Goal: Book appointment/travel/reservation

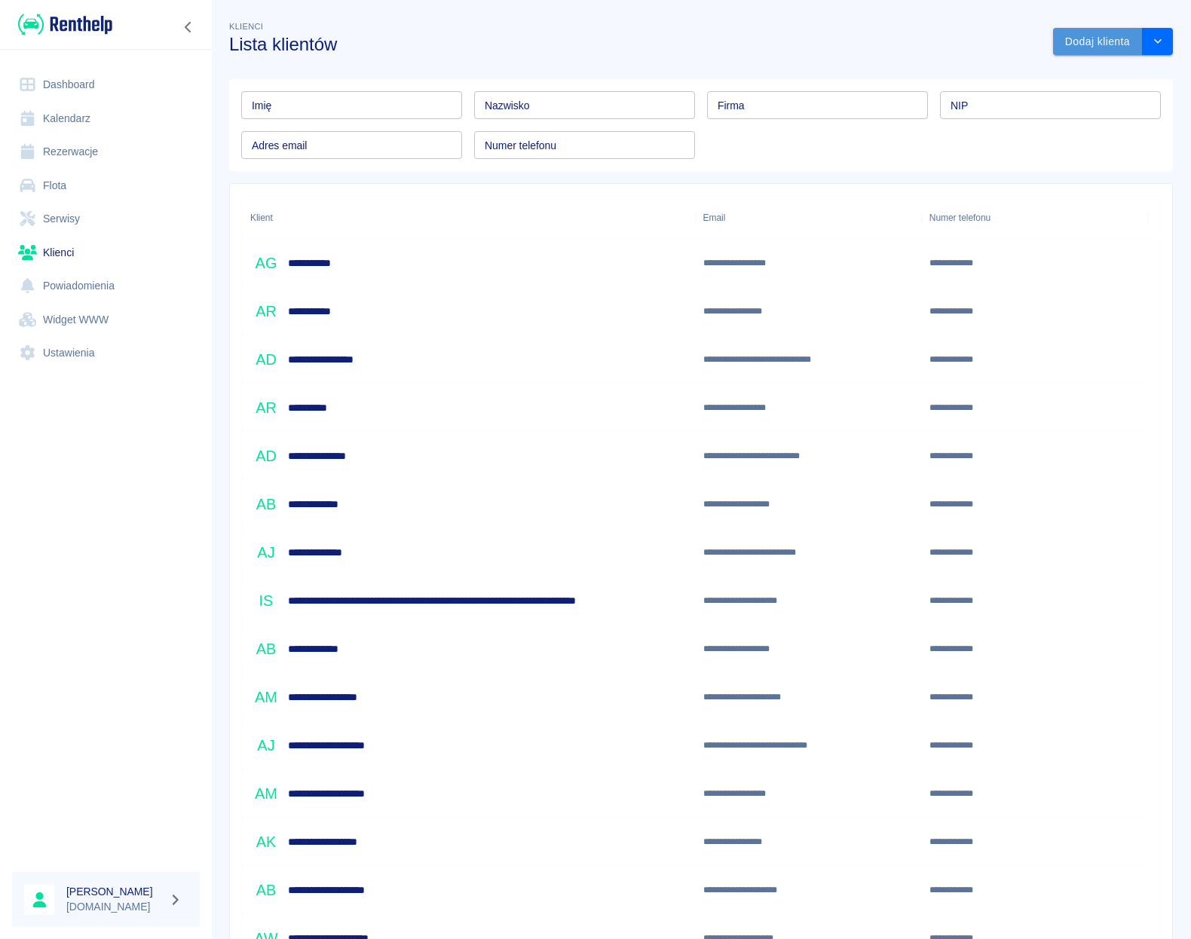
click at [1075, 42] on button "Dodaj klienta" at bounding box center [1098, 42] width 90 height 28
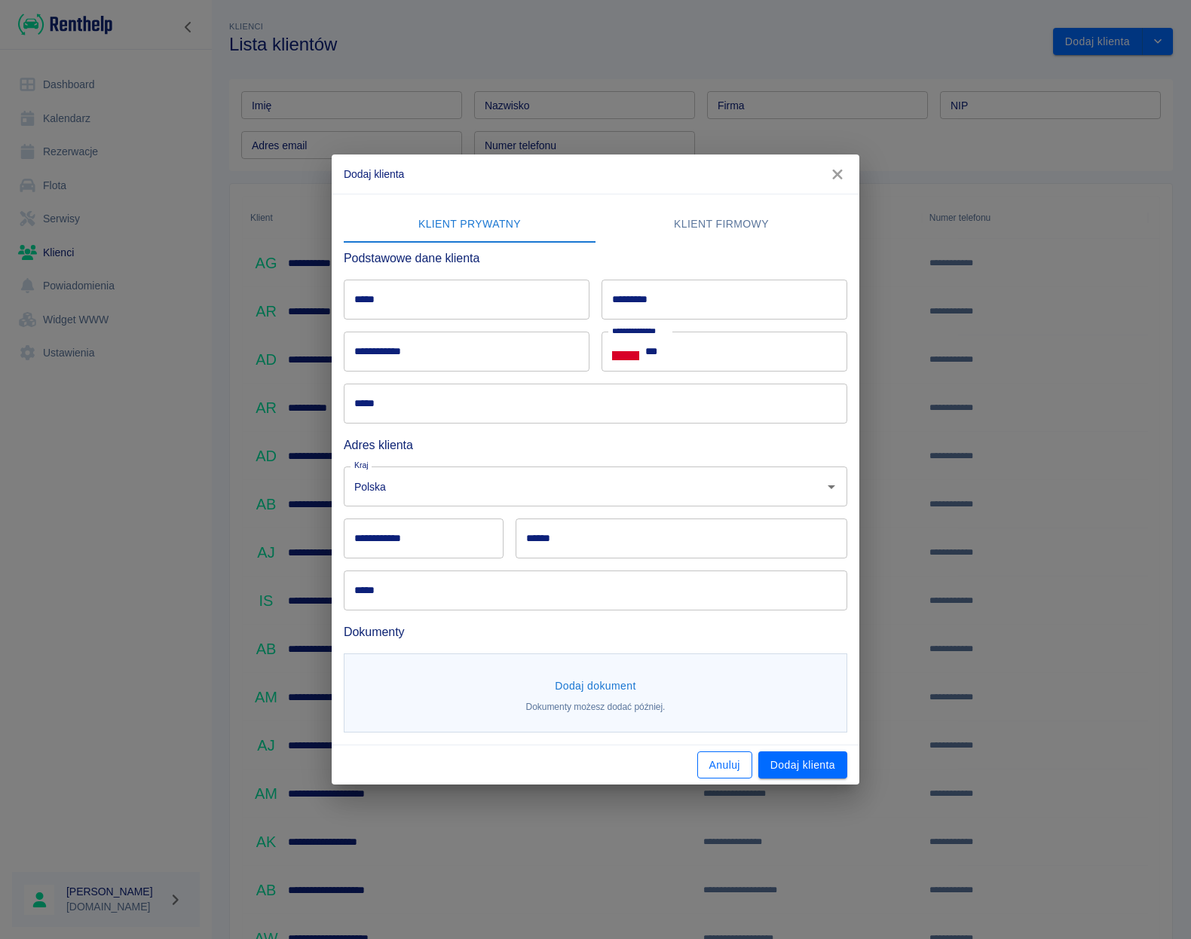
click at [715, 762] on button "Anuluj" at bounding box center [724, 766] width 55 height 28
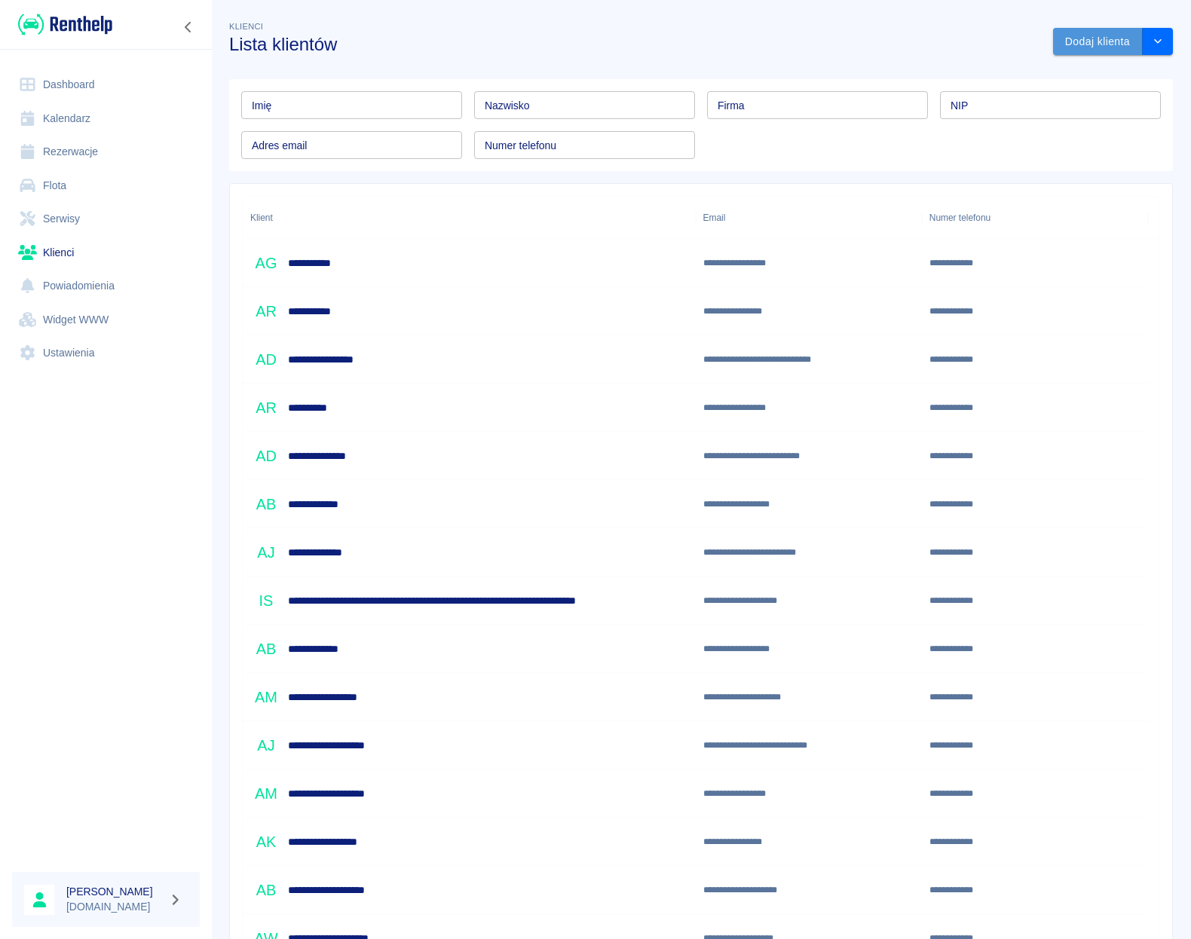
click at [1090, 50] on button "Dodaj klienta" at bounding box center [1098, 42] width 90 height 28
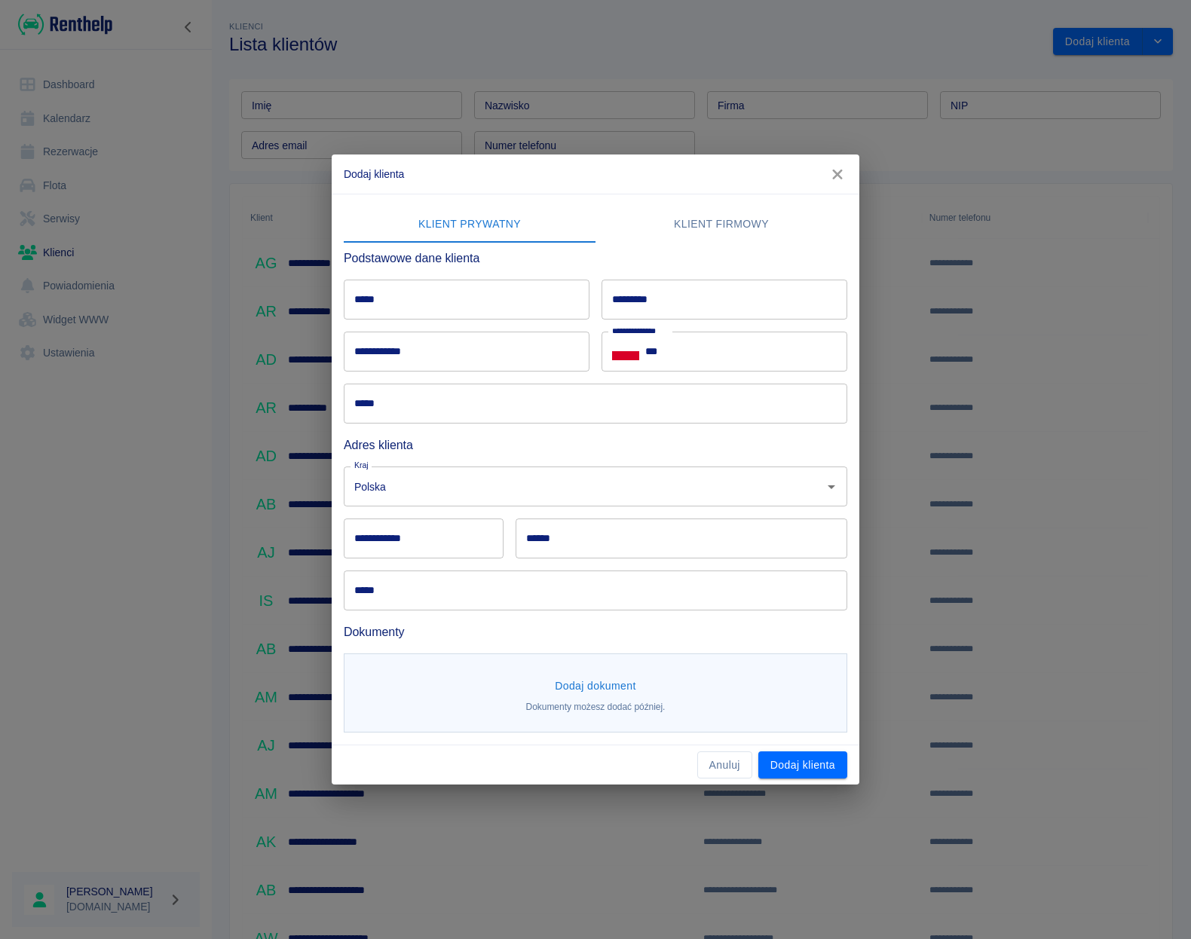
click at [453, 305] on input "*****" at bounding box center [467, 300] width 246 height 40
type input "*****"
type input "**********"
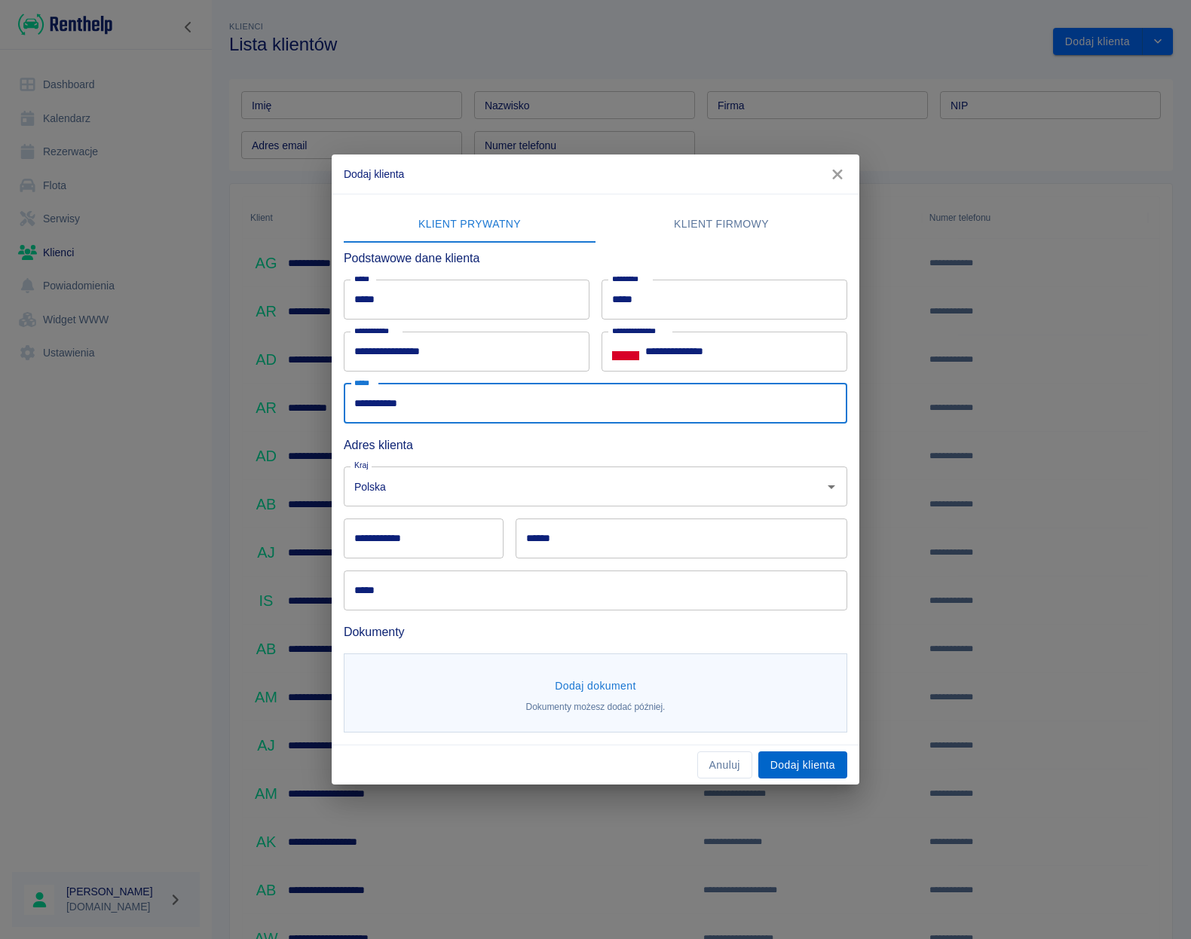
type input "**********"
click at [815, 757] on button "Dodaj klienta" at bounding box center [802, 766] width 89 height 28
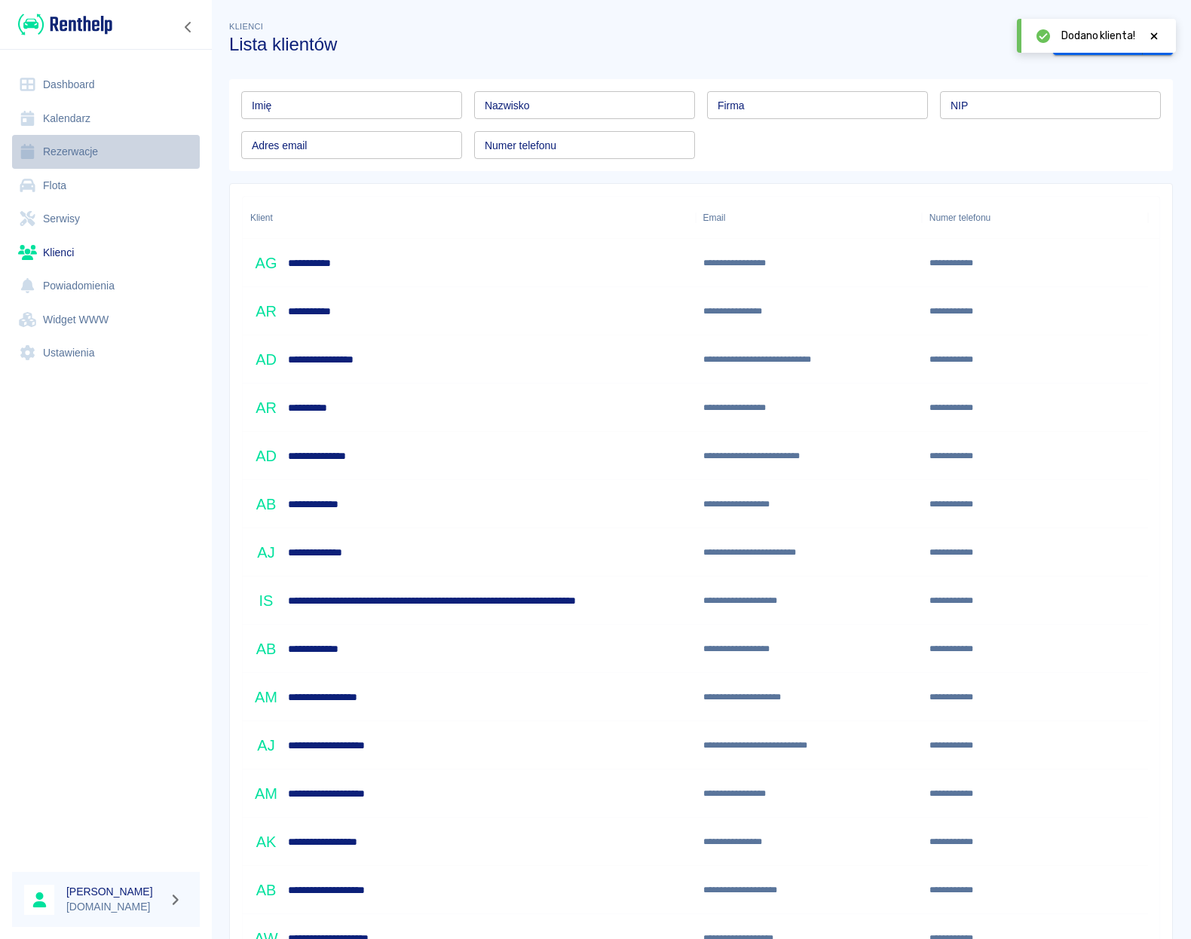
click at [72, 158] on link "Rezerwacje" at bounding box center [106, 152] width 188 height 34
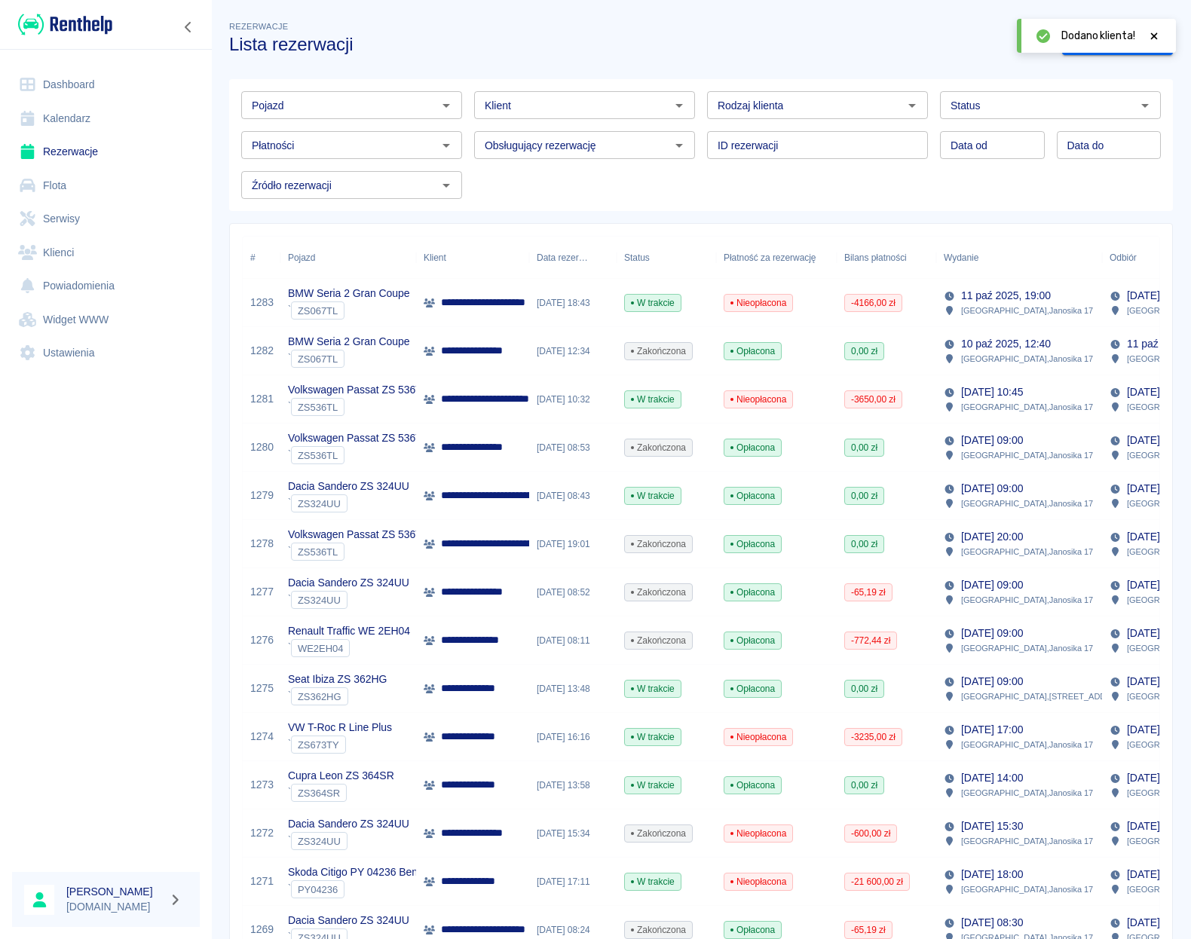
click at [1159, 34] on icon at bounding box center [1154, 36] width 14 height 11
click at [1095, 47] on link "Dodaj rezerwację" at bounding box center [1117, 42] width 111 height 28
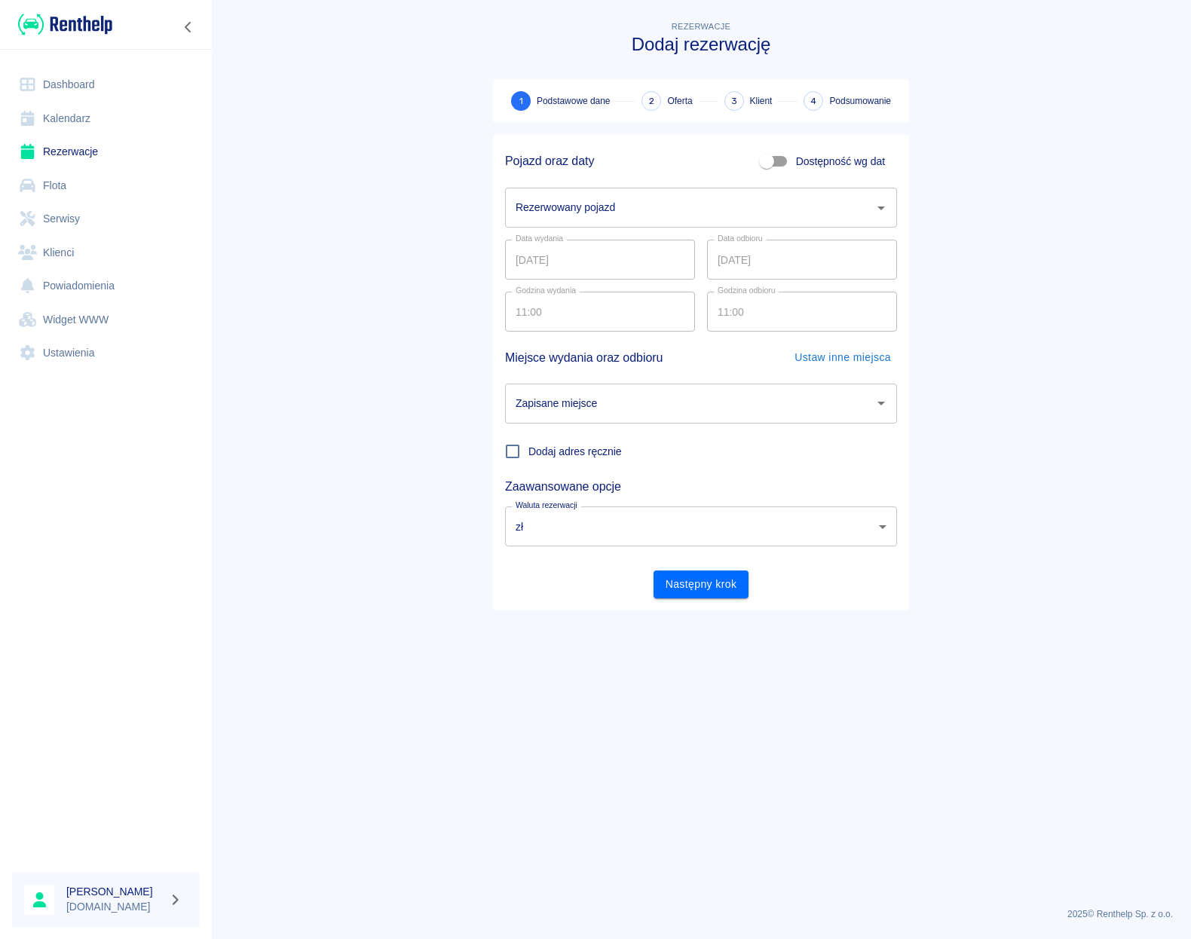
click at [576, 205] on input "Rezerwowany pojazd" at bounding box center [690, 207] width 356 height 26
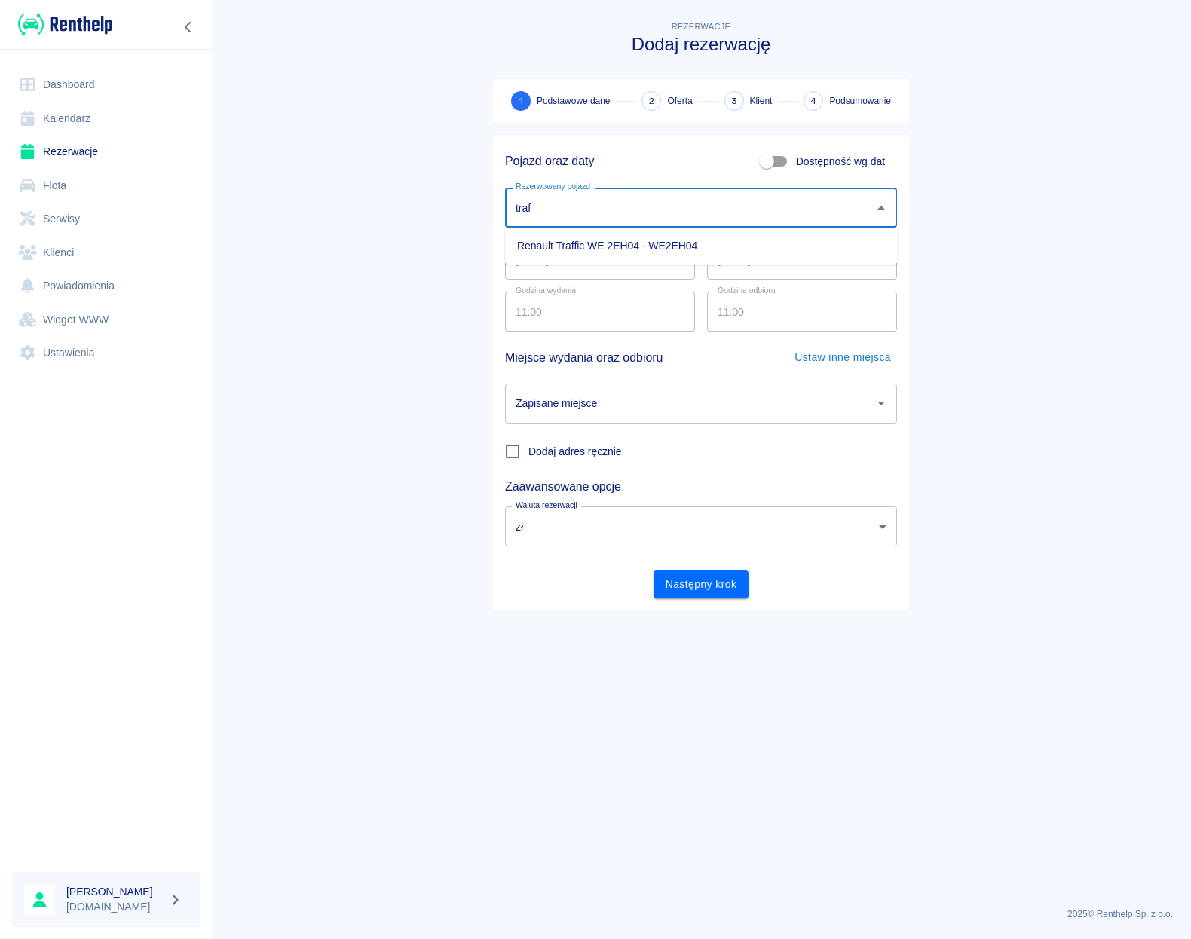
click at [576, 240] on li "Renault Traffic WE 2EH04 - WE2EH04" at bounding box center [701, 246] width 392 height 25
type input "Renault Traffic WE 2EH04 - WE2EH04"
click at [574, 268] on input "[DATE]" at bounding box center [600, 260] width 190 height 40
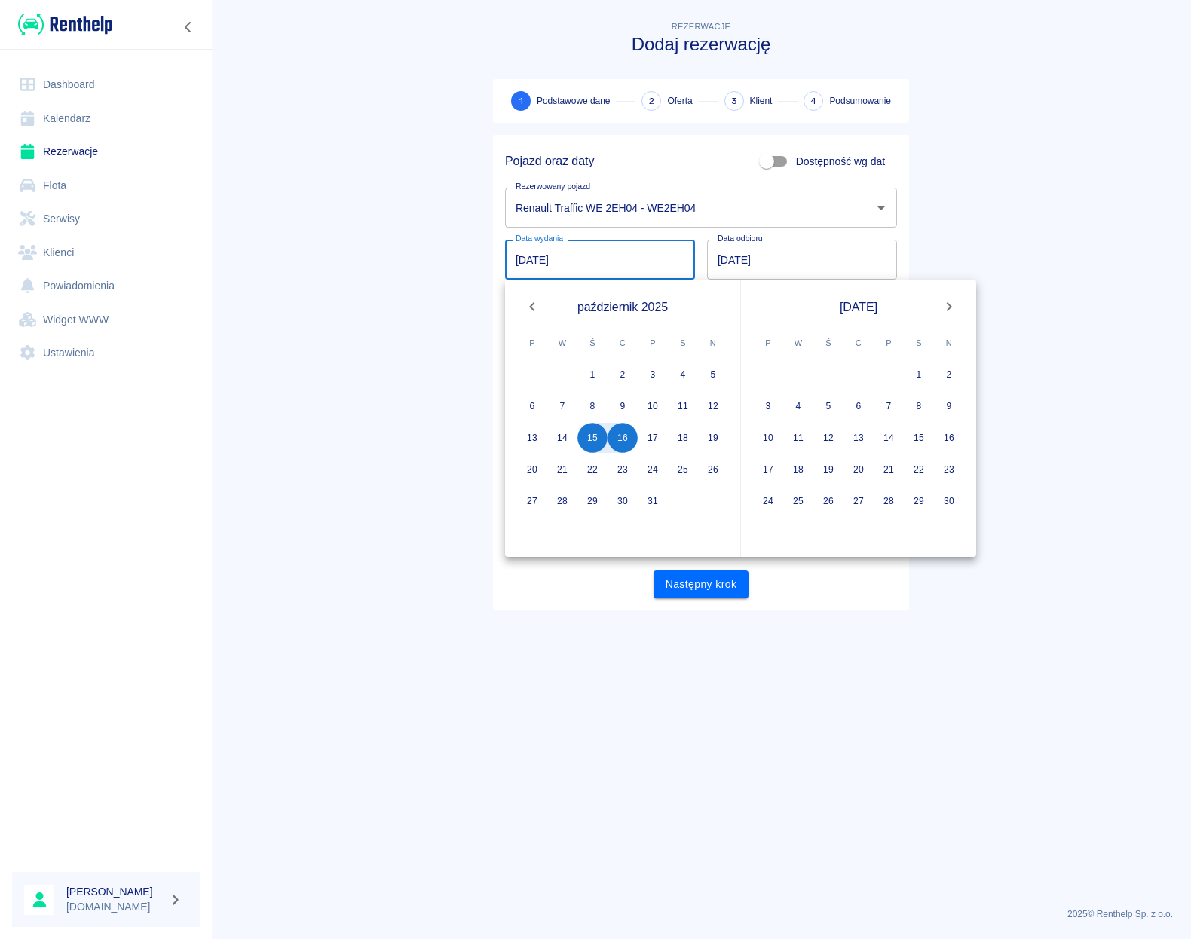
click at [945, 309] on icon "Next month" at bounding box center [949, 307] width 18 height 18
click at [885, 374] on button "5" at bounding box center [889, 375] width 30 height 30
type input "[DATE]"
type input "DD.MM.YYYY"
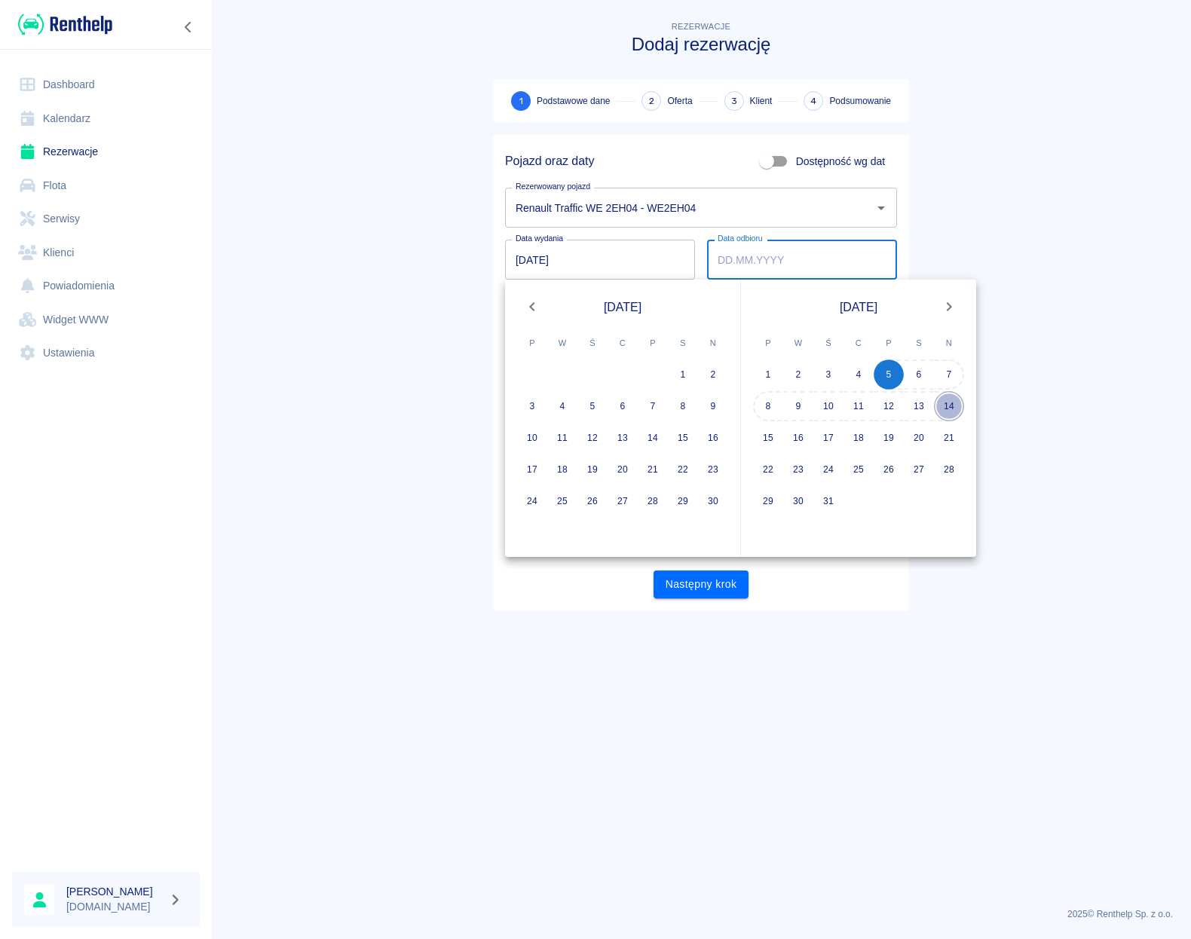
click at [946, 402] on button "14" at bounding box center [949, 406] width 30 height 30
type input "[DATE]"
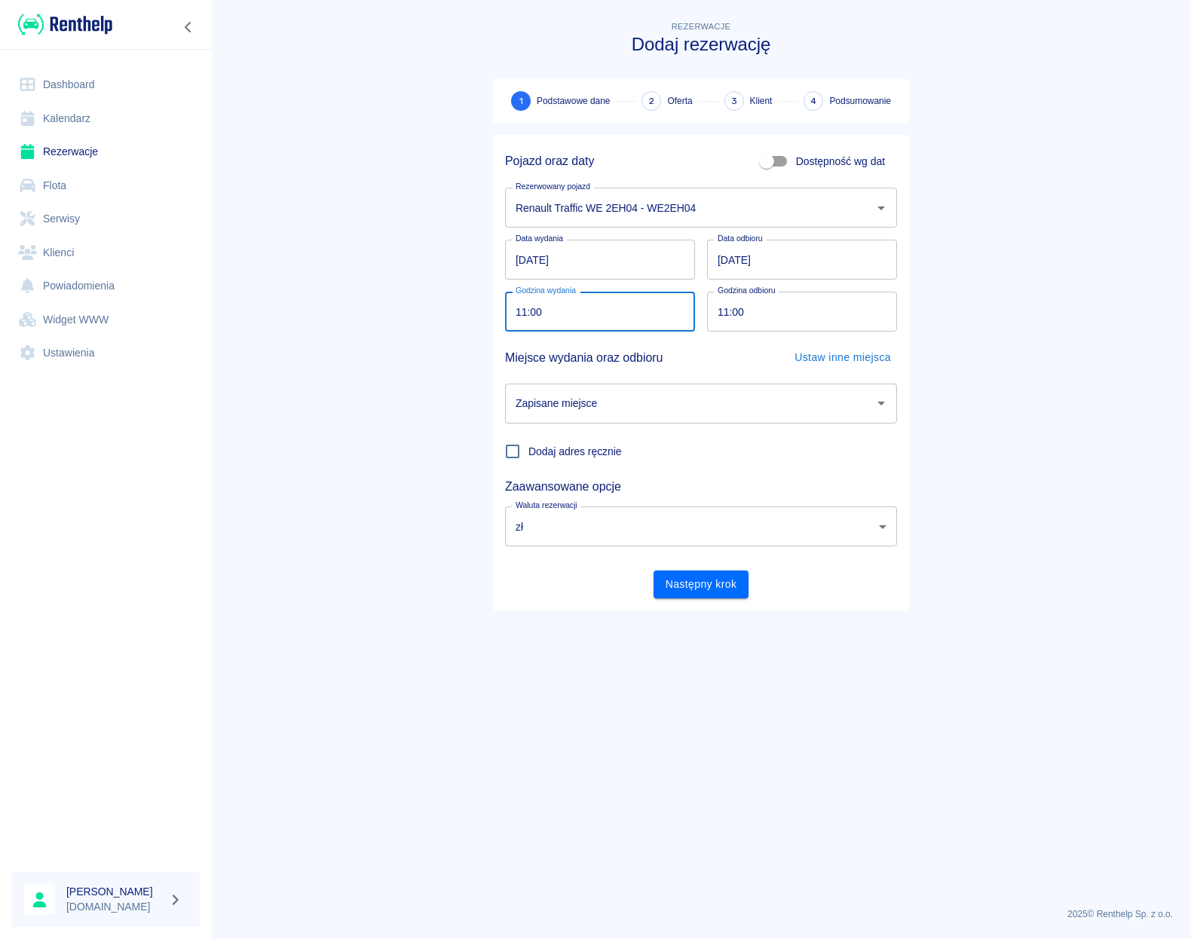
click at [521, 311] on input "11:00" at bounding box center [594, 312] width 179 height 40
click at [523, 311] on input "11:00" at bounding box center [594, 312] width 179 height 40
type input "18:00"
click at [437, 317] on main "Rezerwacje Dodaj rezerwację 1 Podstawowe dane 2 Oferta 3 Klient 4 Podsumowanie …" at bounding box center [701, 456] width 980 height 877
click at [722, 312] on input "11:00" at bounding box center [796, 312] width 179 height 40
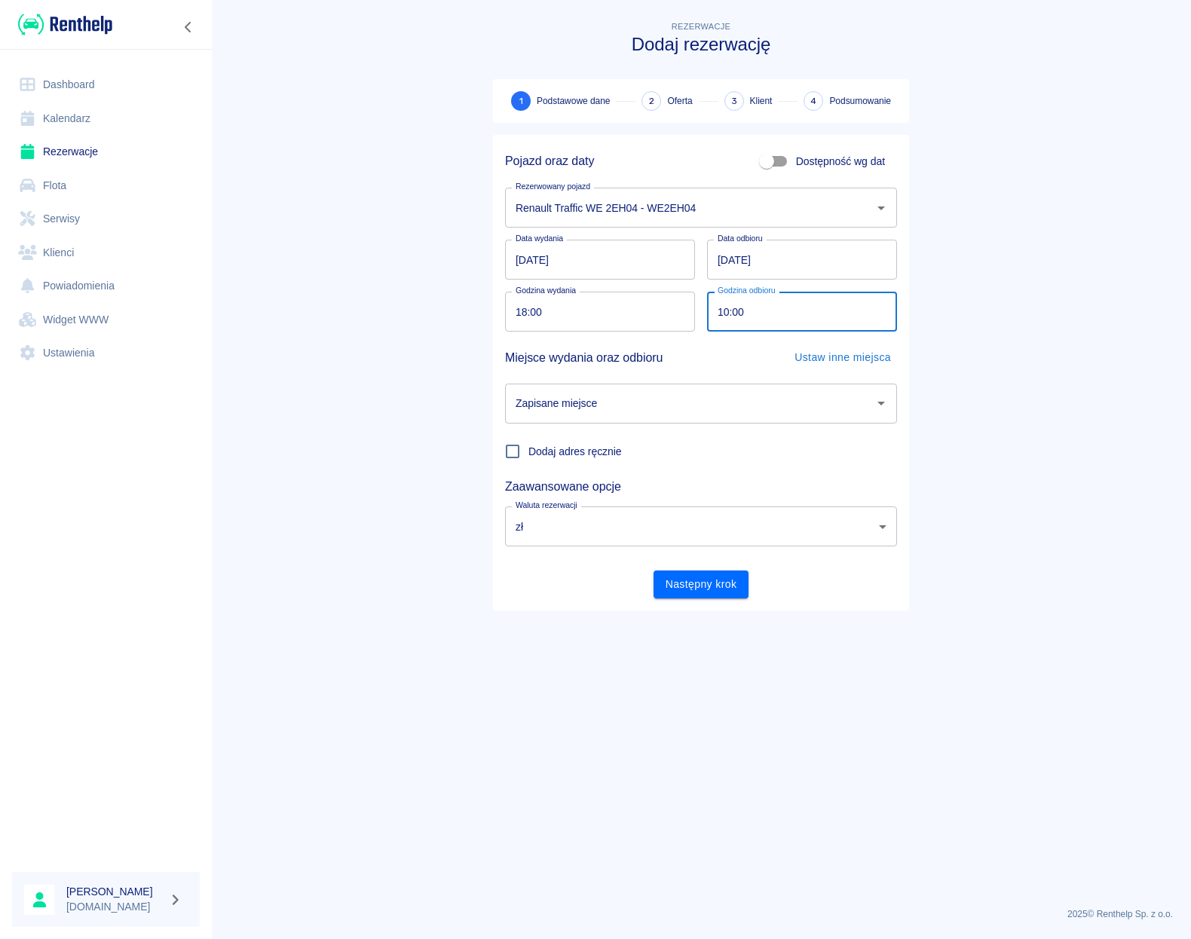
type input "10:00"
click at [429, 346] on main "Rezerwacje Dodaj rezerwację 1 Podstawowe dane 2 Oferta 3 Klient 4 Podsumowanie …" at bounding box center [701, 456] width 980 height 877
click at [540, 417] on input "Zapisane miejsce" at bounding box center [690, 403] width 356 height 26
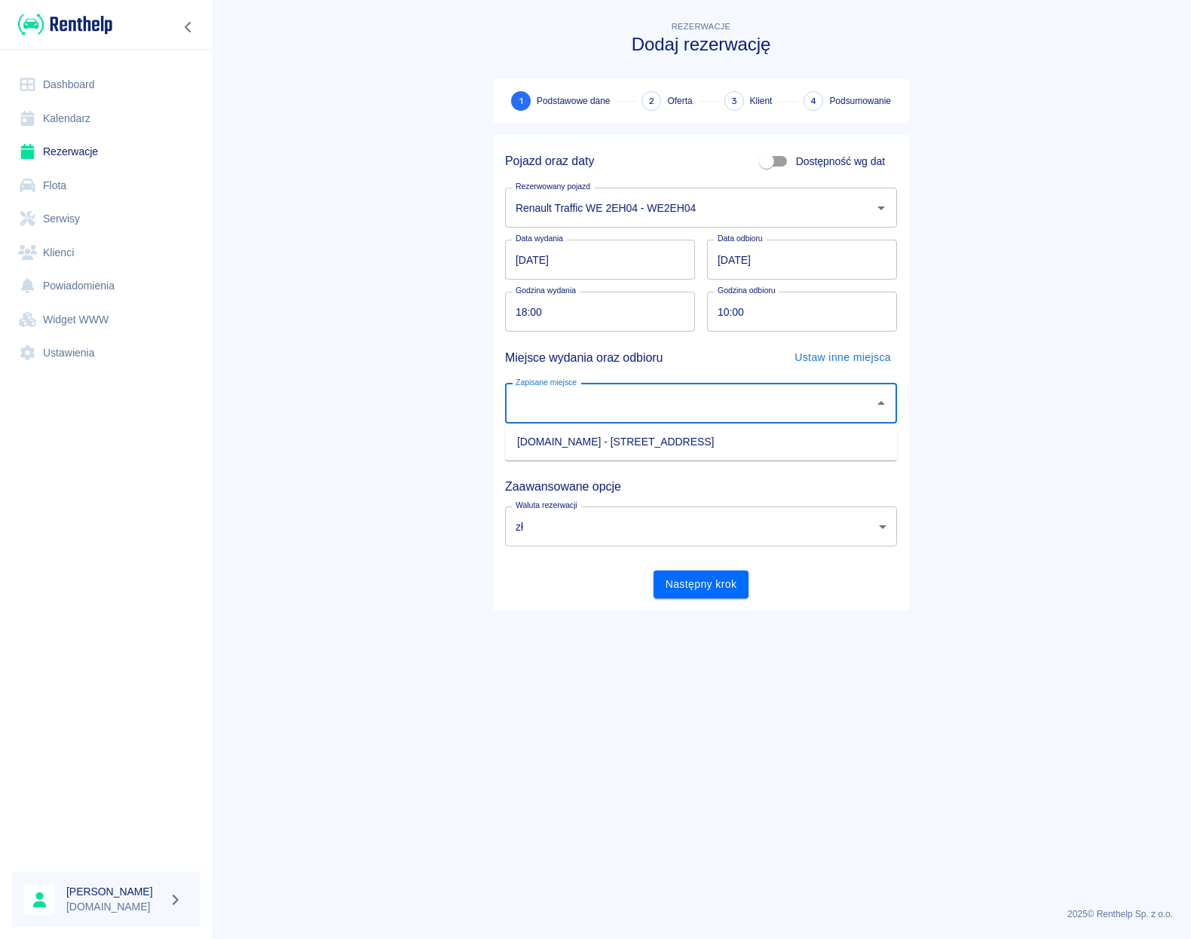
click at [544, 439] on li "[DOMAIN_NAME] - [STREET_ADDRESS]" at bounding box center [701, 442] width 392 height 25
type input "[DOMAIN_NAME] - [STREET_ADDRESS]"
click at [859, 357] on button "Ustaw inne miejsca" at bounding box center [842, 358] width 109 height 28
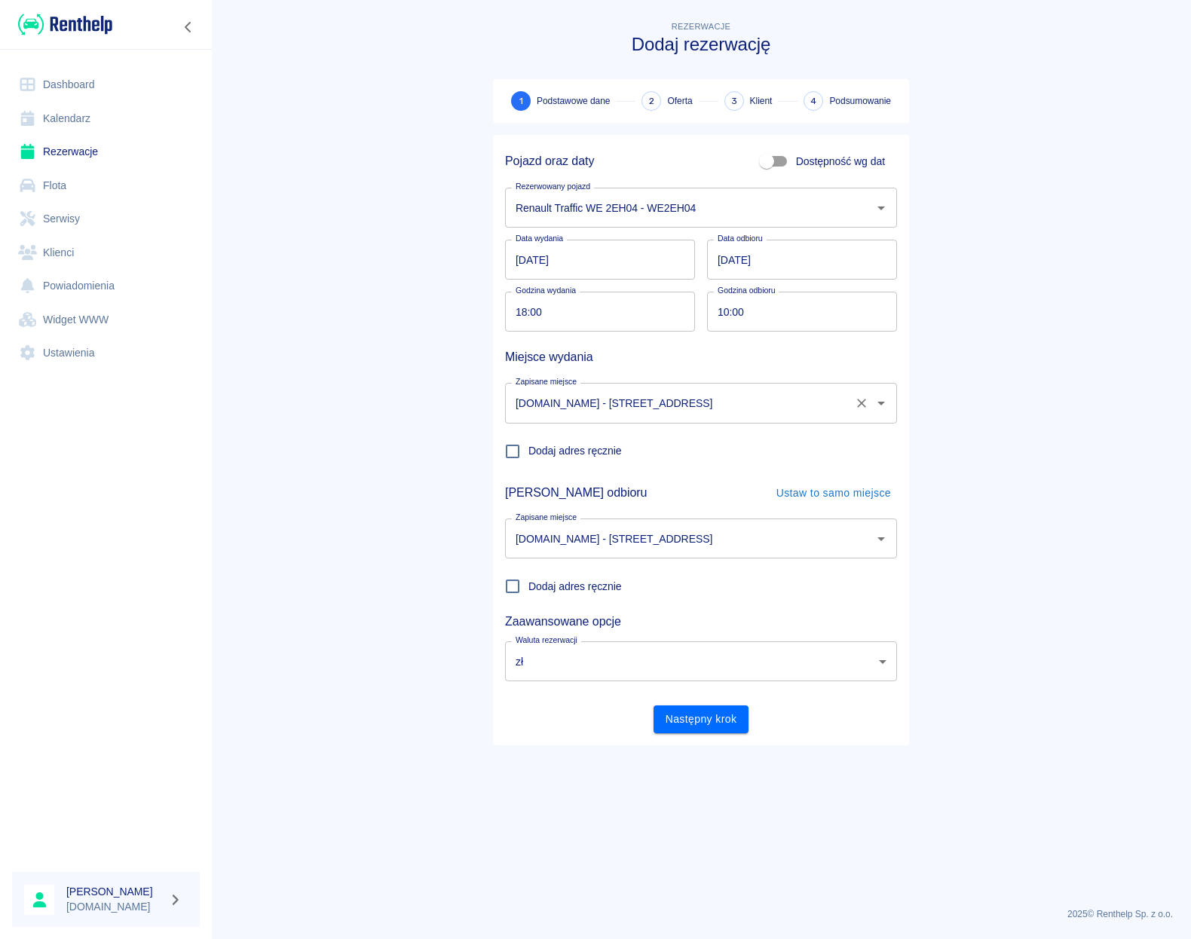
click at [876, 407] on icon "Otwórz" at bounding box center [881, 403] width 18 height 18
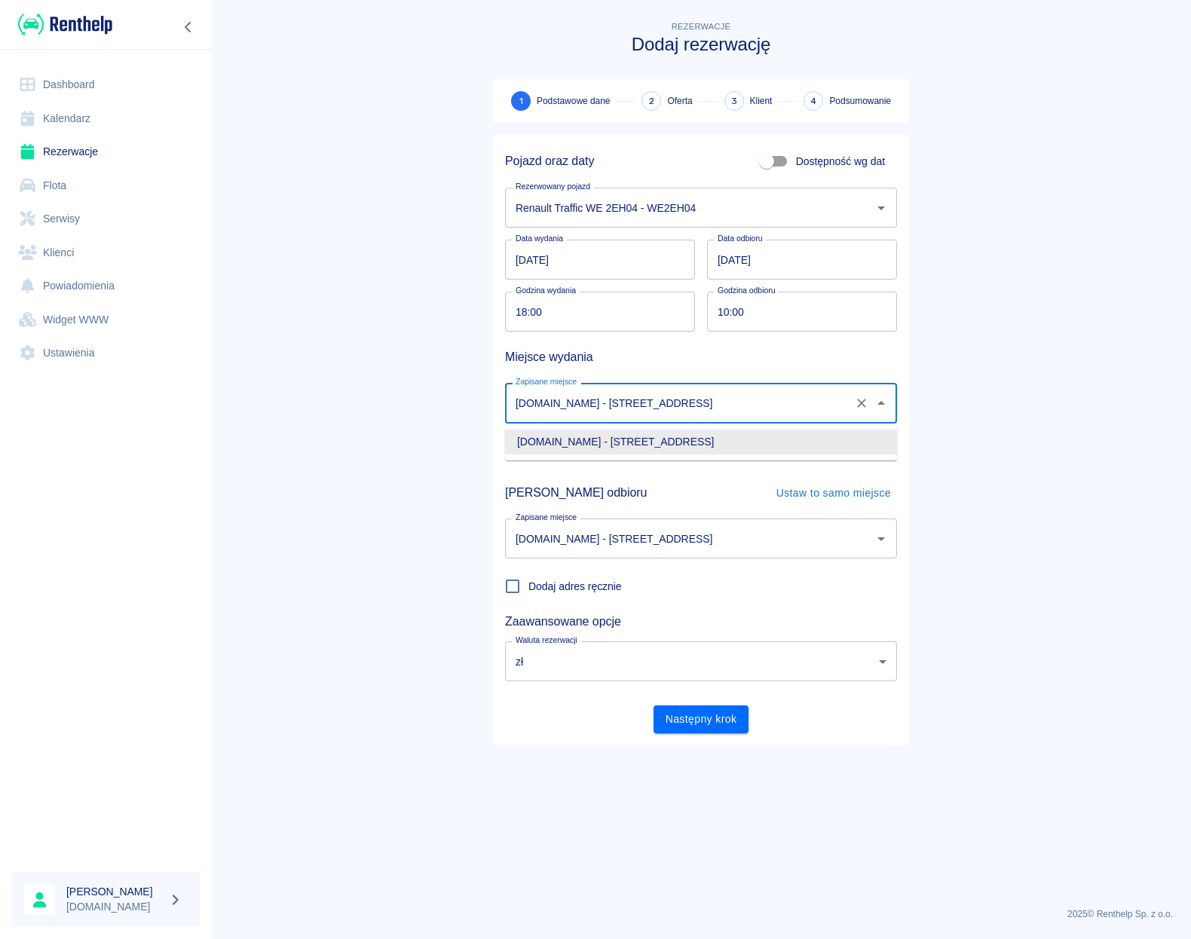
click at [857, 406] on icon "Wyczyść" at bounding box center [861, 403] width 15 height 15
click at [857, 406] on input "Zapisane miejsce" at bounding box center [690, 403] width 356 height 26
click at [877, 406] on icon "Otwórz" at bounding box center [881, 403] width 18 height 18
click at [653, 447] on li "[DOMAIN_NAME] - [STREET_ADDRESS]" at bounding box center [701, 442] width 392 height 25
type input "[DOMAIN_NAME] - [STREET_ADDRESS]"
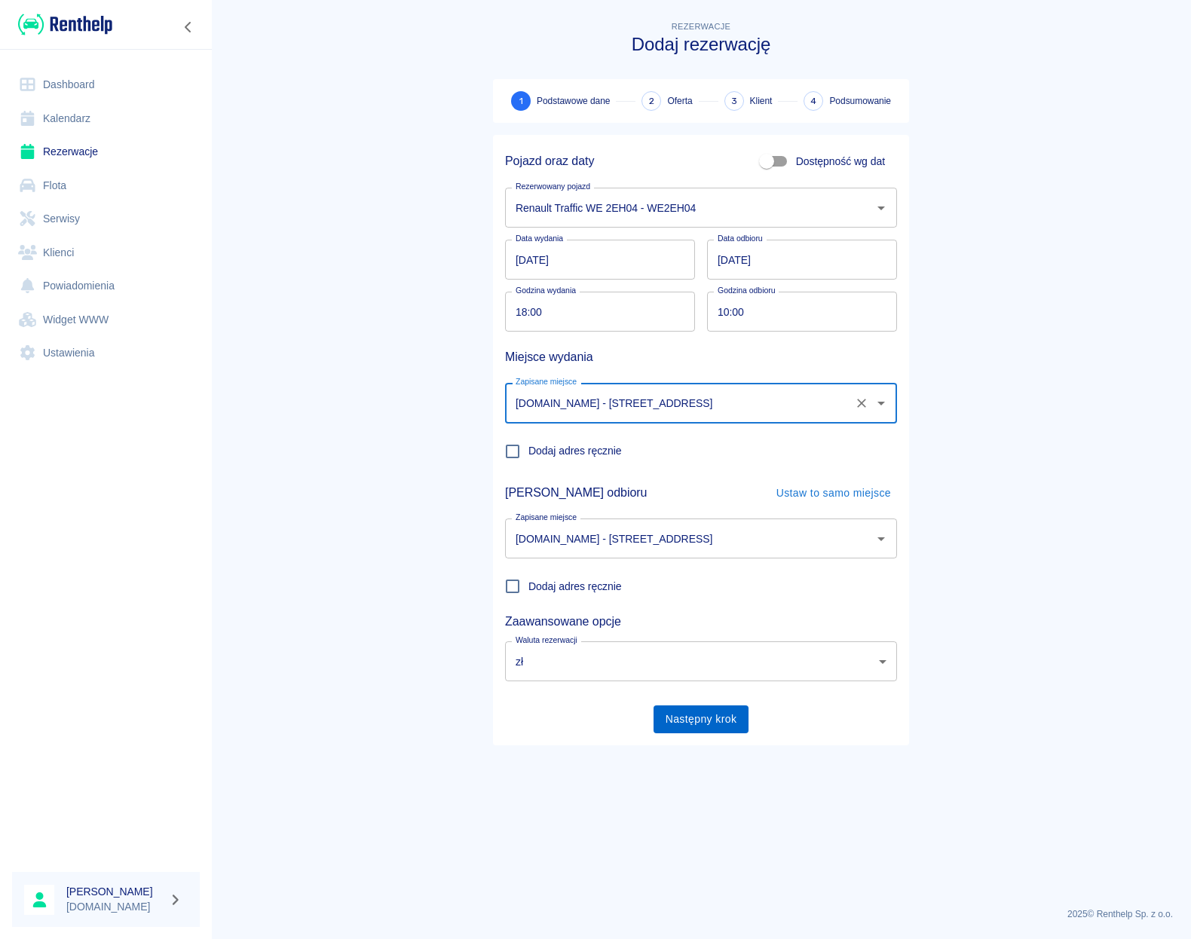
click at [735, 730] on button "Następny krok" at bounding box center [702, 720] width 96 height 28
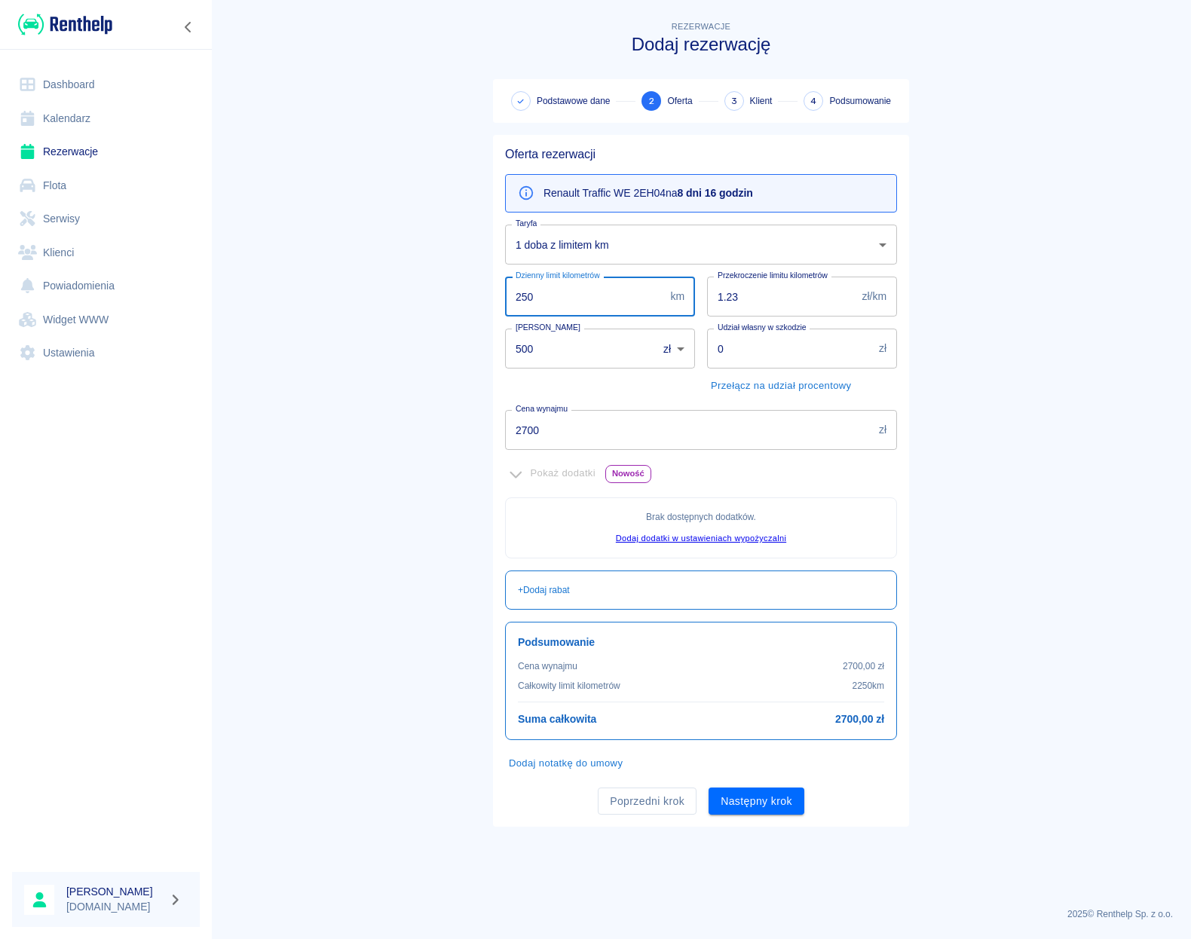
drag, startPoint x: 536, startPoint y: 301, endPoint x: 491, endPoint y: 292, distance: 45.2
click at [505, 292] on input "250" at bounding box center [584, 297] width 159 height 40
type input "500"
click at [463, 287] on main "Rezerwacje Dodaj rezerwację Podstawowe dane 2 Oferta 3 Klient 4 Podsumowanie Of…" at bounding box center [701, 456] width 980 height 877
drag, startPoint x: 556, startPoint y: 349, endPoint x: 486, endPoint y: 335, distance: 70.7
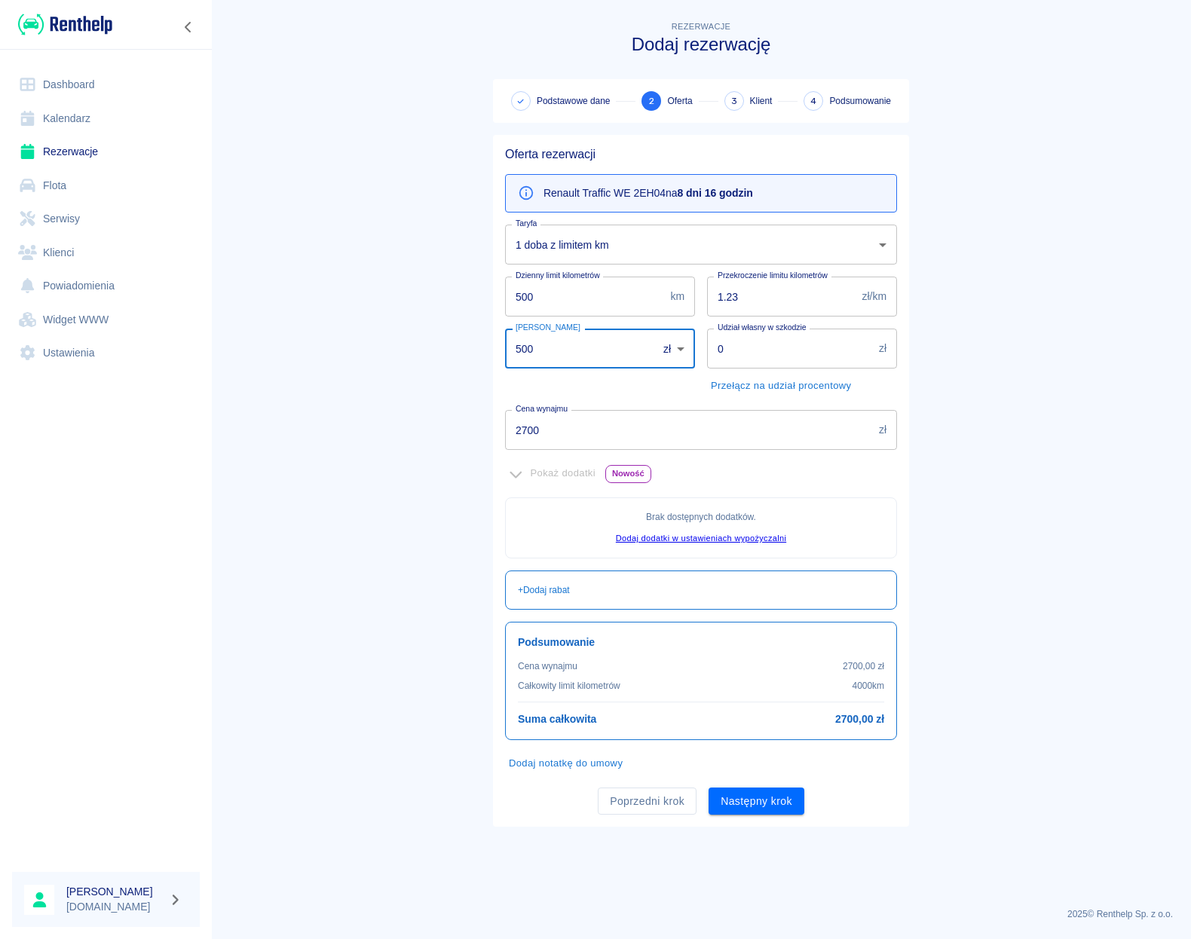
click at [505, 335] on input "500" at bounding box center [576, 349] width 142 height 40
type input "0"
click at [473, 332] on main "Rezerwacje Dodaj rezerwację Podstawowe dane 2 Oferta 3 Klient 4 Podsumowanie Of…" at bounding box center [701, 456] width 980 height 877
drag, startPoint x: 565, startPoint y: 428, endPoint x: 439, endPoint y: 412, distance: 126.9
click at [505, 412] on input "2700" at bounding box center [689, 430] width 368 height 40
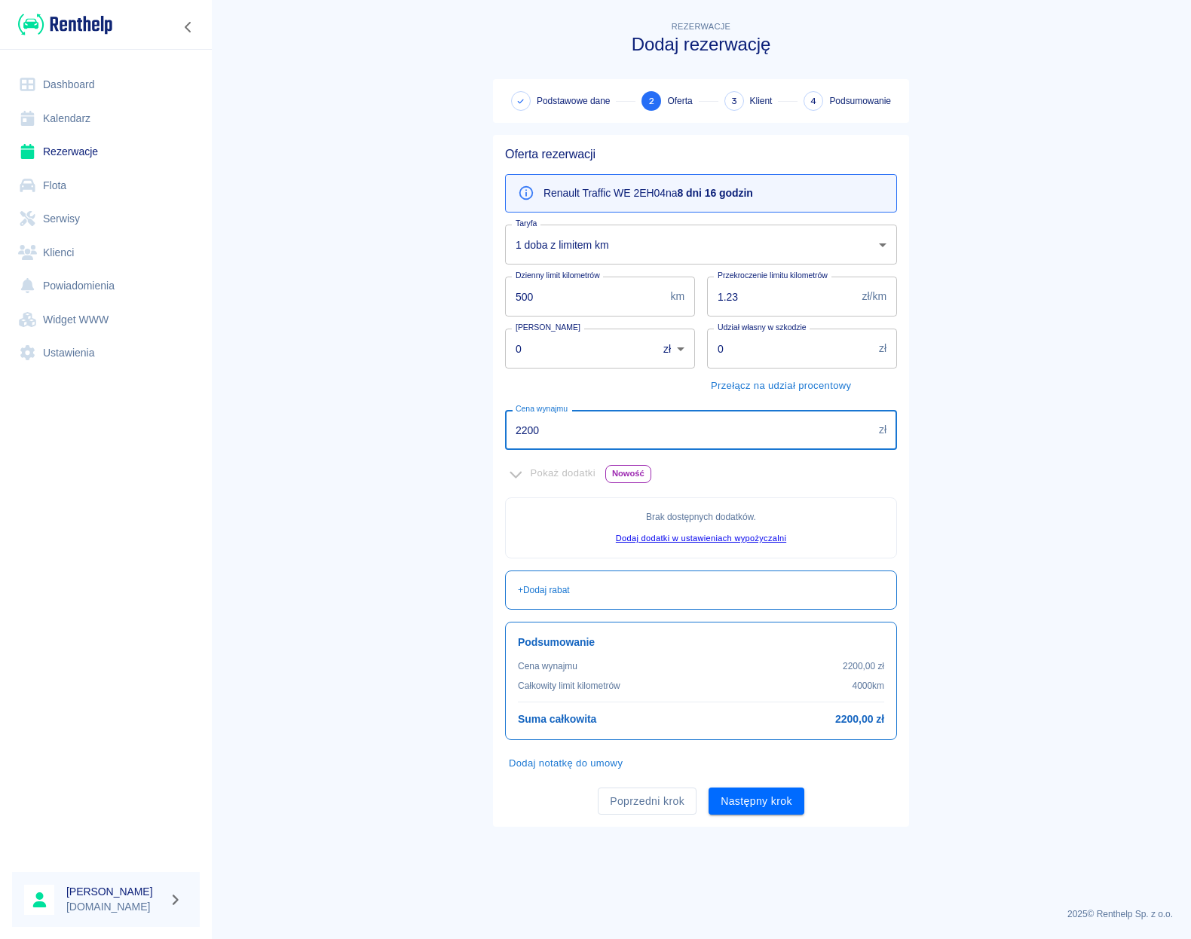
type input "2200"
click at [423, 409] on main "Rezerwacje Dodaj rezerwację Podstawowe dane 2 Oferta 3 Klient 4 Podsumowanie Of…" at bounding box center [701, 456] width 980 height 877
click at [770, 804] on button "Następny krok" at bounding box center [757, 802] width 96 height 28
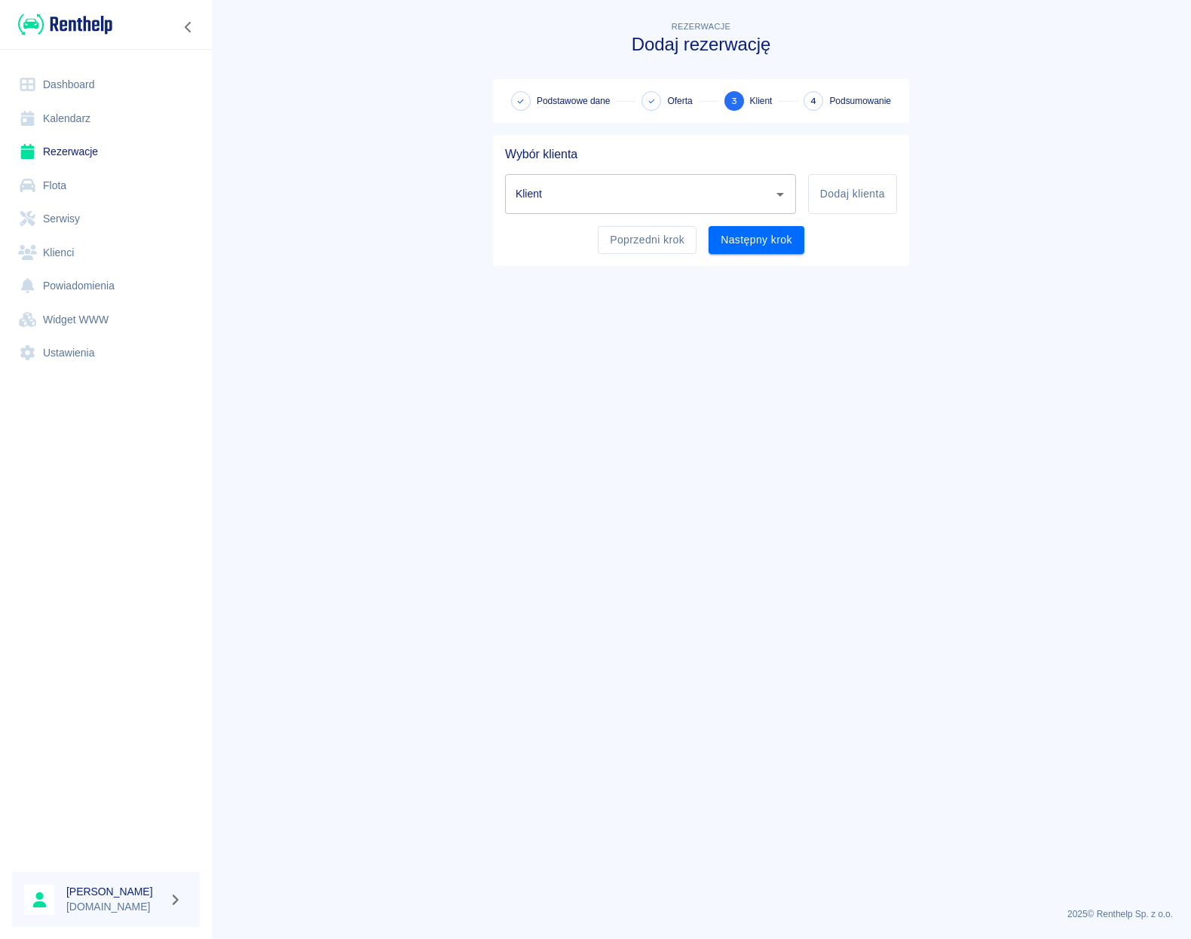
click at [781, 197] on icon "Otwórz" at bounding box center [780, 194] width 18 height 18
click at [712, 225] on li "[PERSON_NAME] ([PHONE_NUMBER])" at bounding box center [650, 232] width 291 height 25
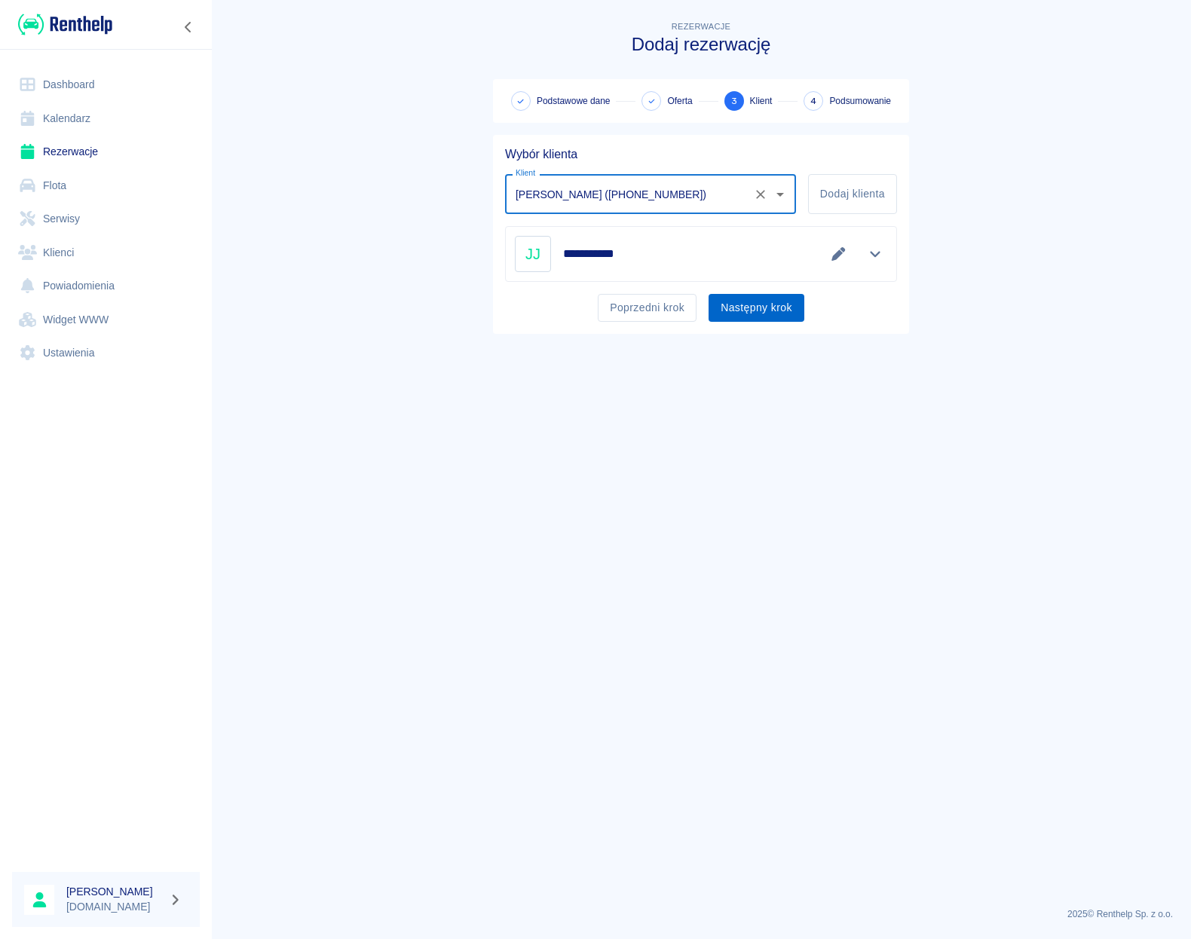
type input "[PERSON_NAME] ([PHONE_NUMBER])"
click at [772, 314] on button "Następny krok" at bounding box center [757, 308] width 96 height 28
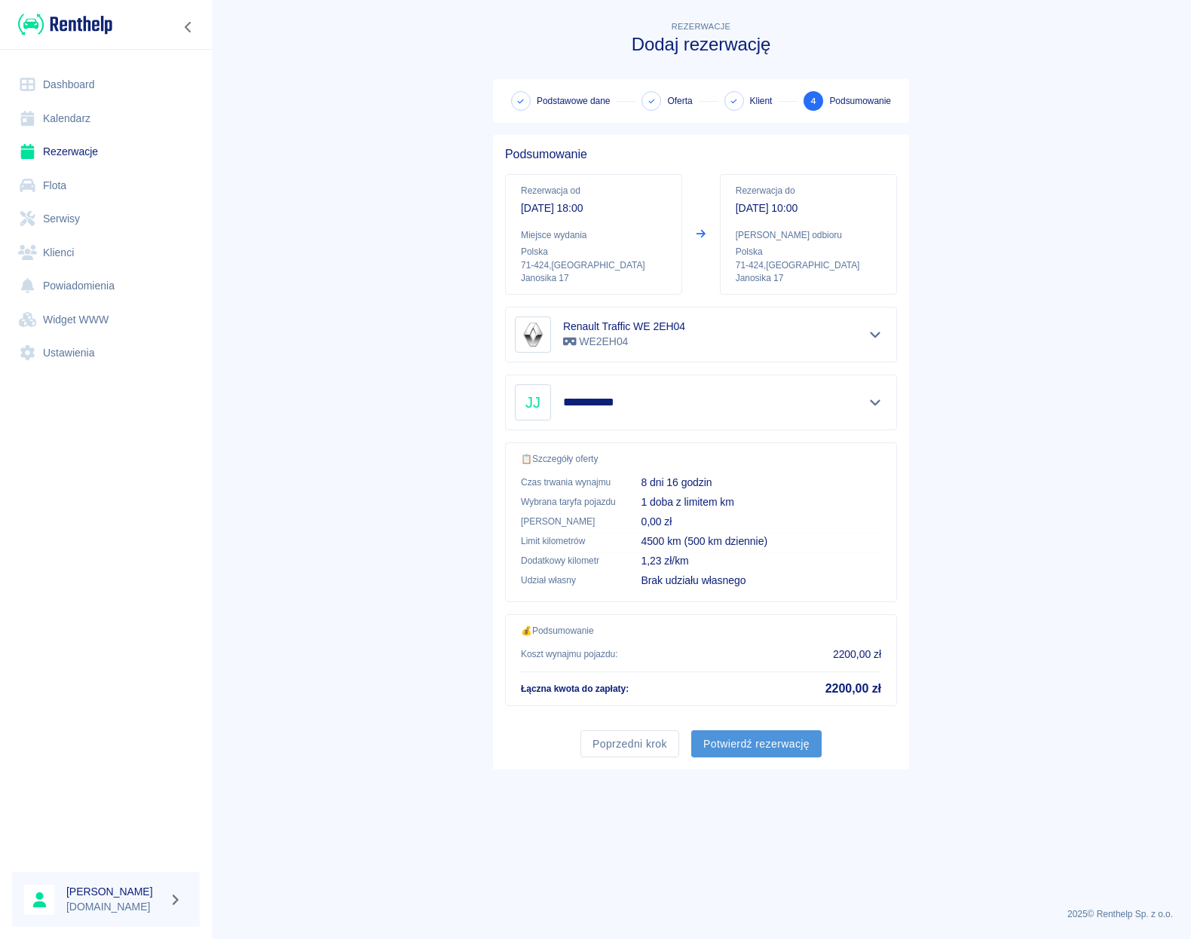
click at [757, 734] on button "Potwierdź rezerwację" at bounding box center [756, 744] width 130 height 28
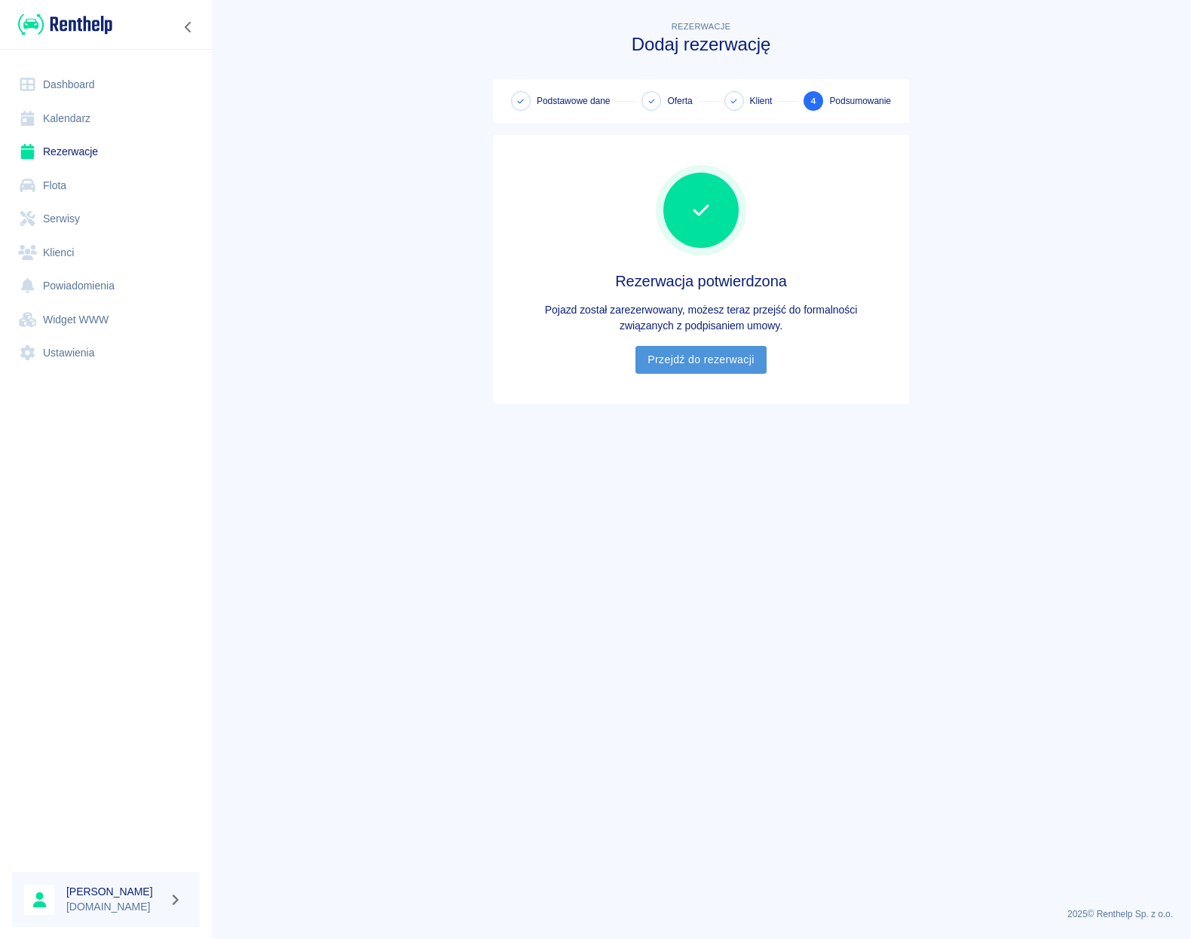
click at [718, 360] on link "Przejdź do rezerwacji" at bounding box center [700, 360] width 130 height 28
